Goal: Navigation & Orientation: Find specific page/section

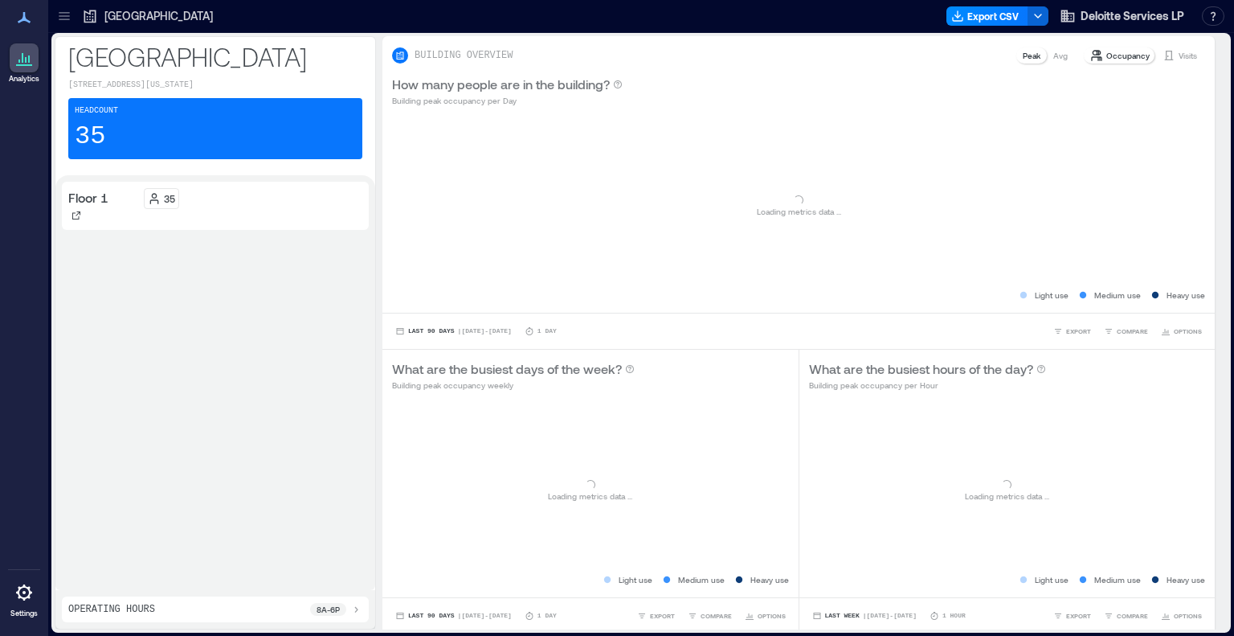
click at [63, 15] on icon at bounding box center [64, 16] width 16 height 16
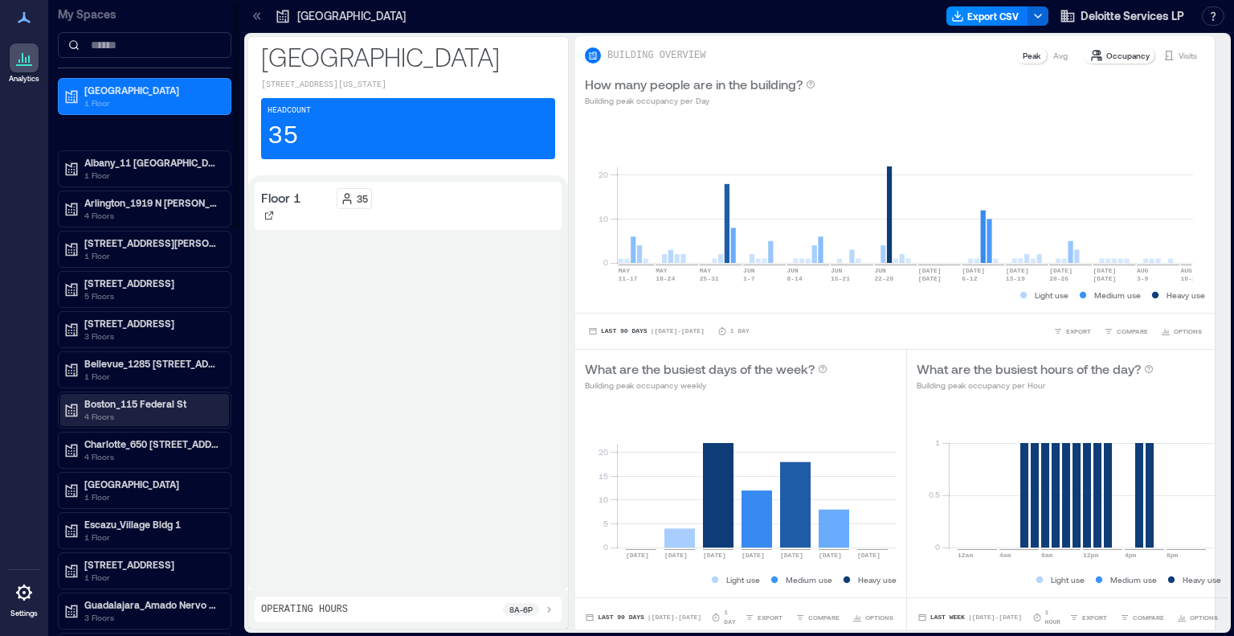
click at [151, 397] on p "Boston_115 Federal St" at bounding box center [151, 403] width 135 height 13
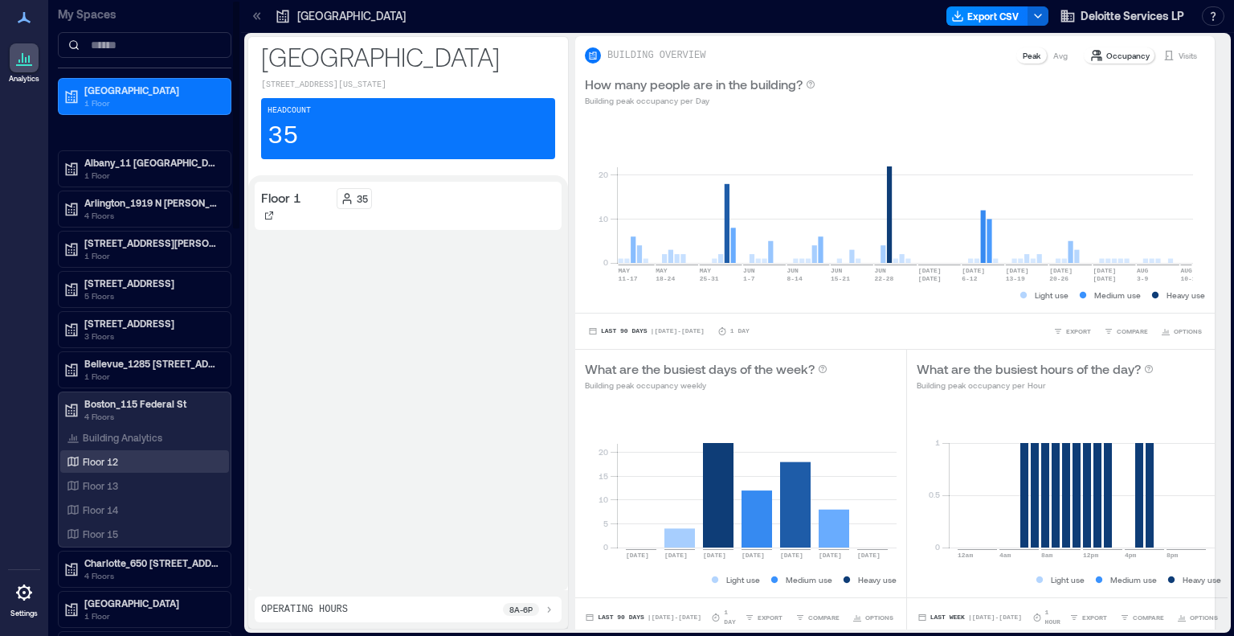
click at [109, 456] on p "Floor 12" at bounding box center [100, 461] width 35 height 13
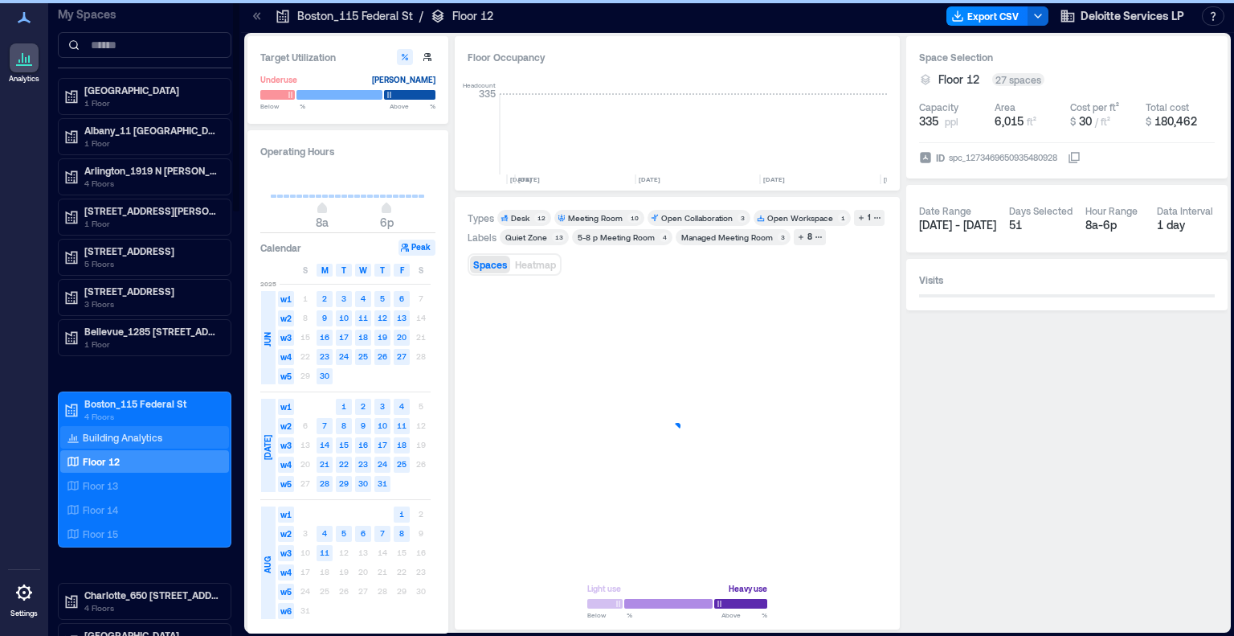
scroll to position [0, 1016]
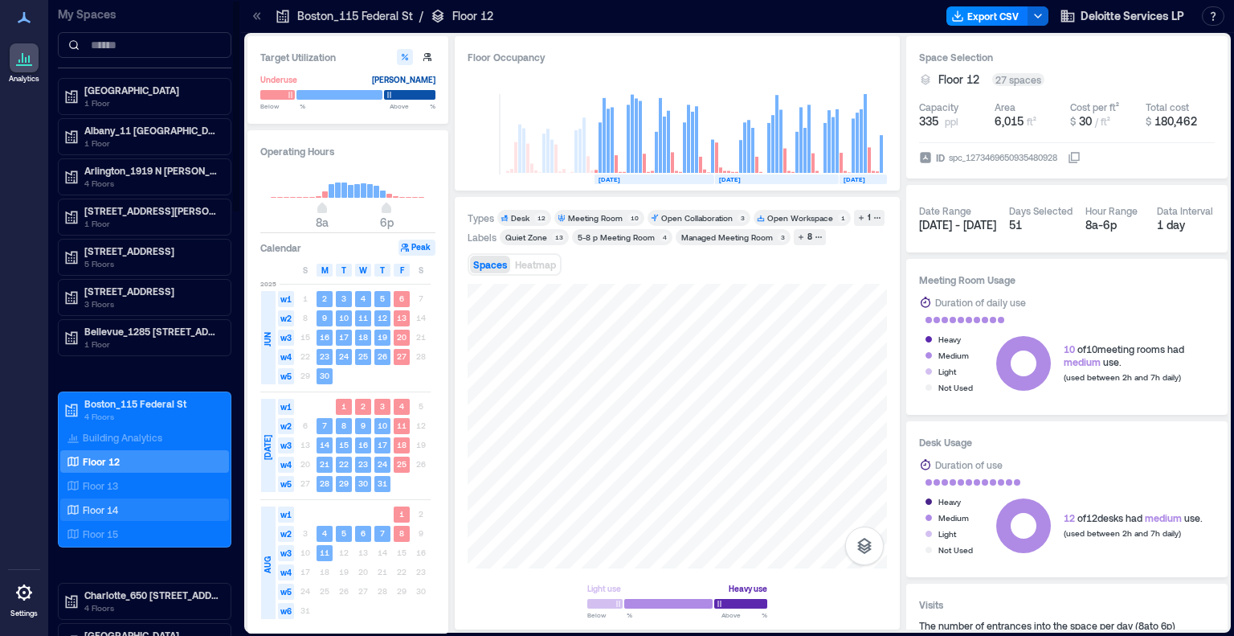
click at [102, 498] on div "Floor 14" at bounding box center [144, 509] width 169 height 22
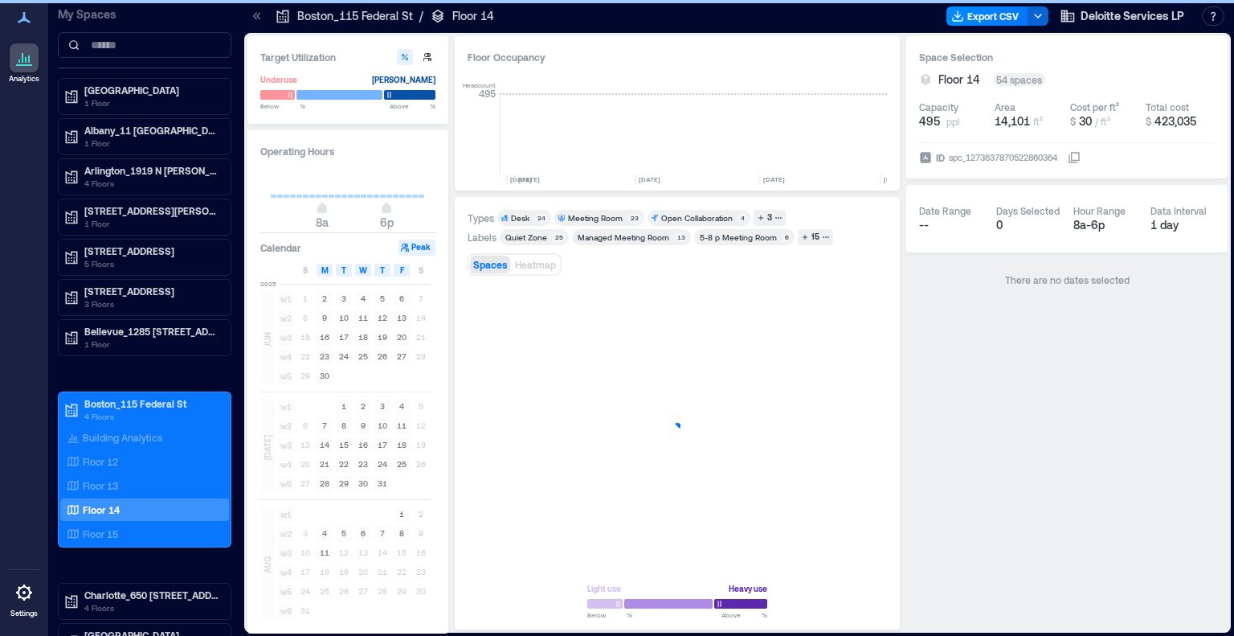
scroll to position [0, 1016]
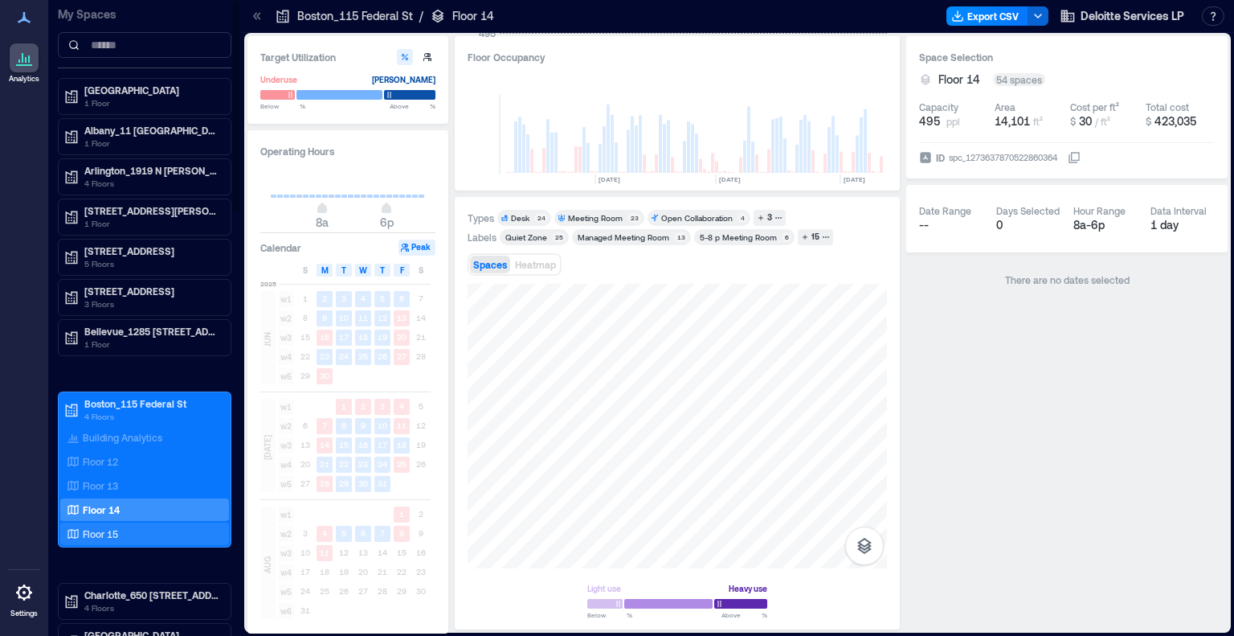
click at [100, 529] on p "Floor 15" at bounding box center [100, 533] width 35 height 13
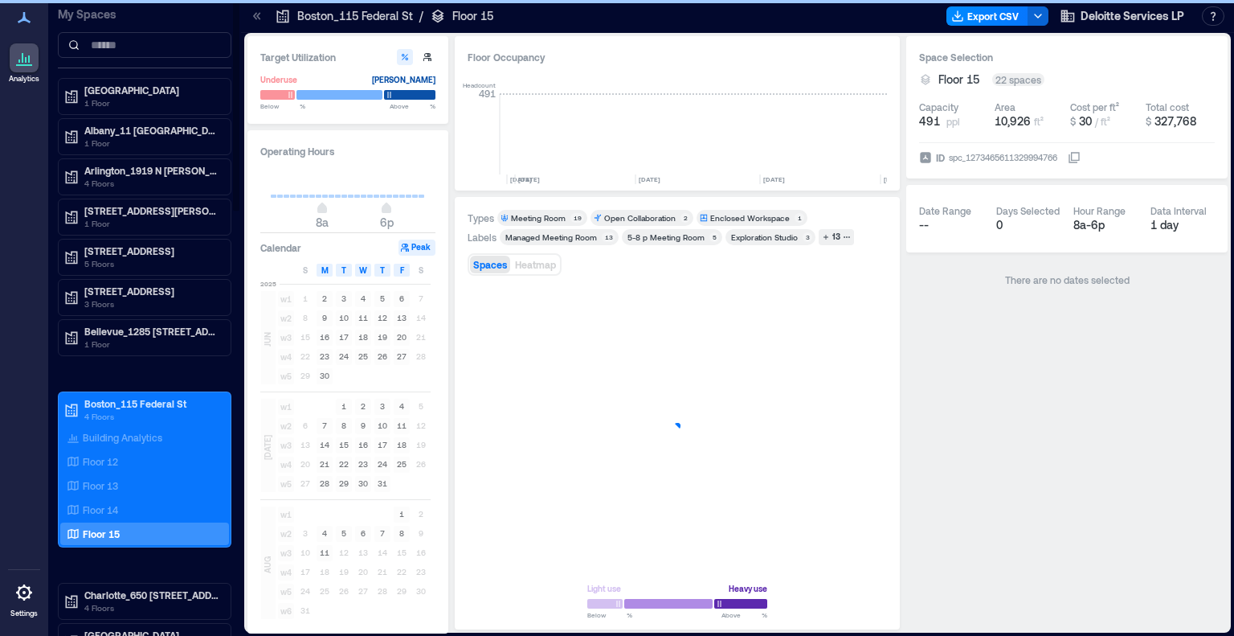
scroll to position [0, 1016]
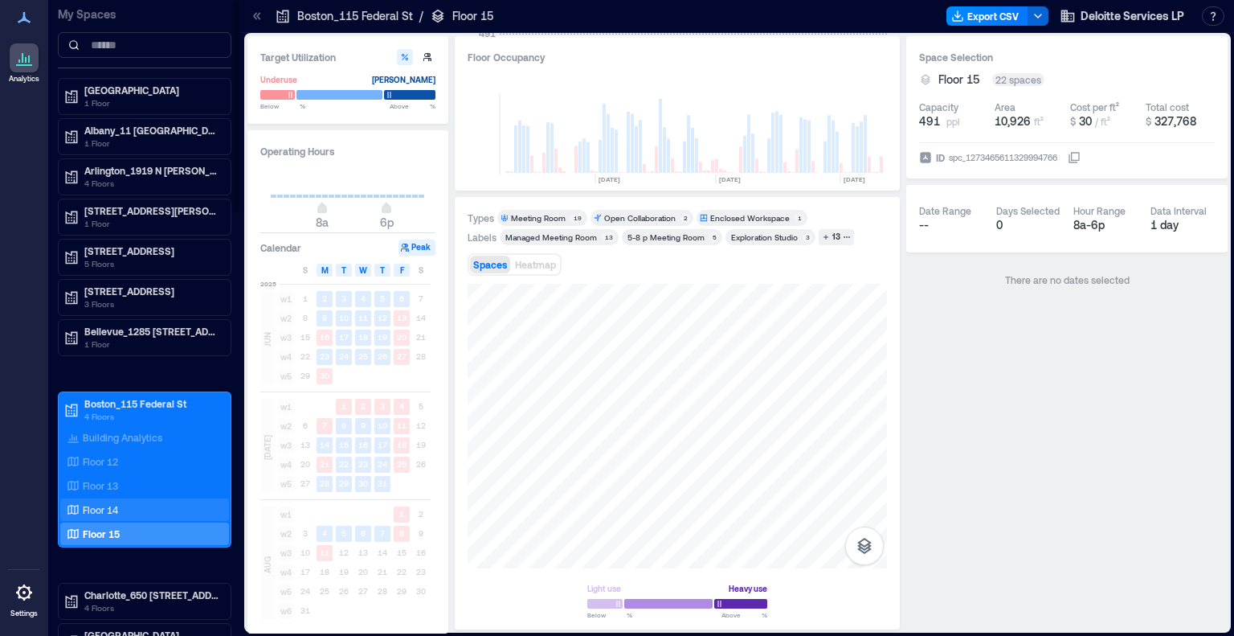
click at [113, 505] on p "Floor 14" at bounding box center [100, 509] width 35 height 13
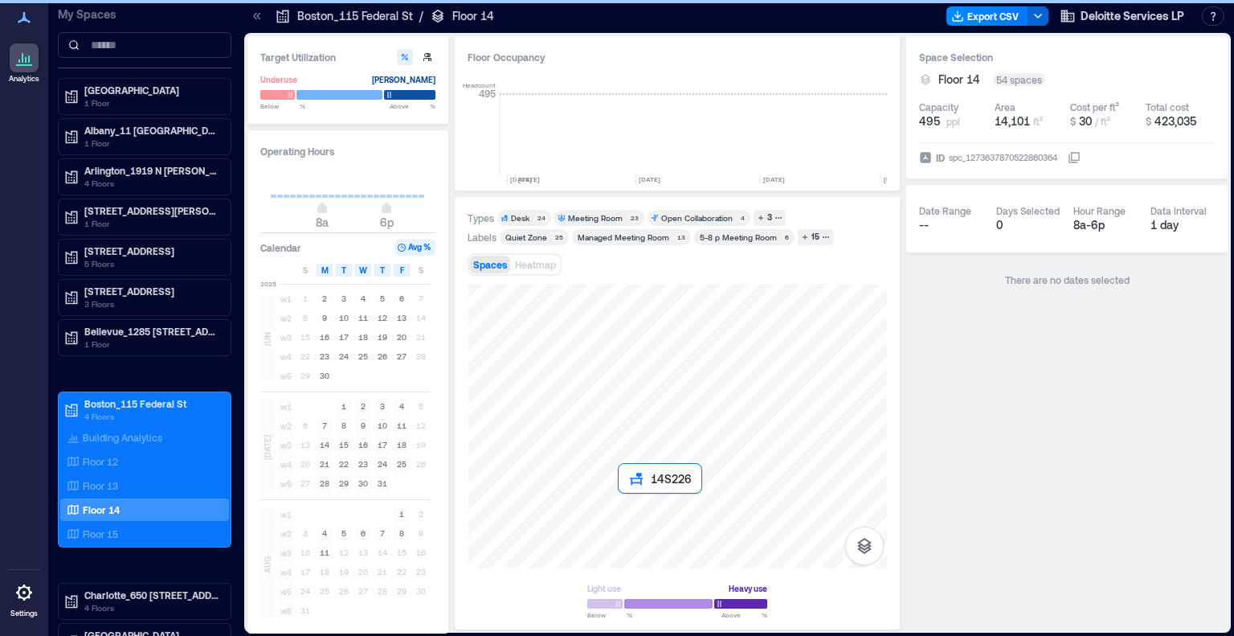
scroll to position [0, 1016]
